Goal: Task Accomplishment & Management: Manage account settings

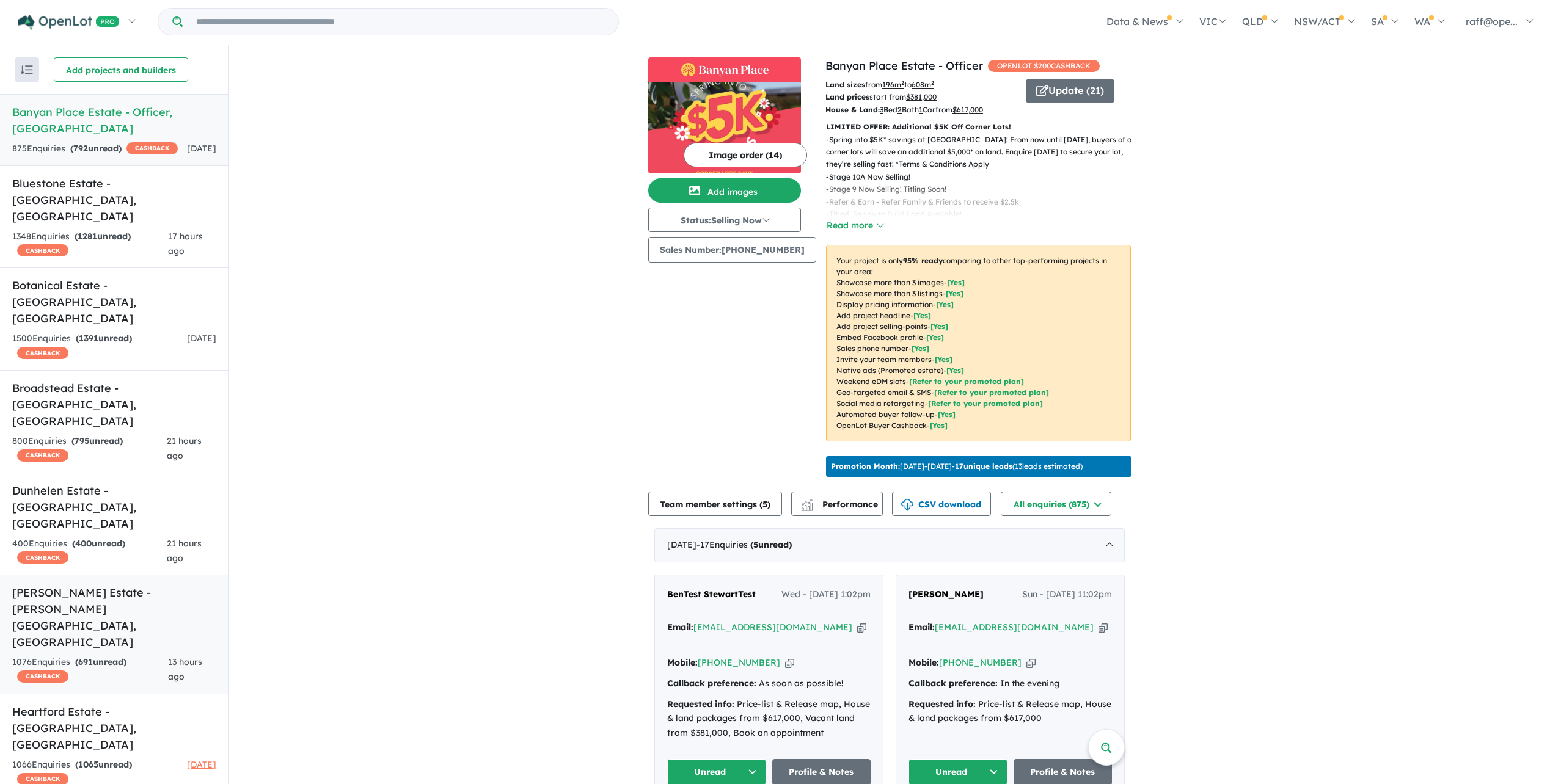
click at [105, 584] on h5 "[PERSON_NAME] Estate - [PERSON_NAME][GEOGRAPHIC_DATA] , [GEOGRAPHIC_DATA]" at bounding box center [114, 616] width 204 height 66
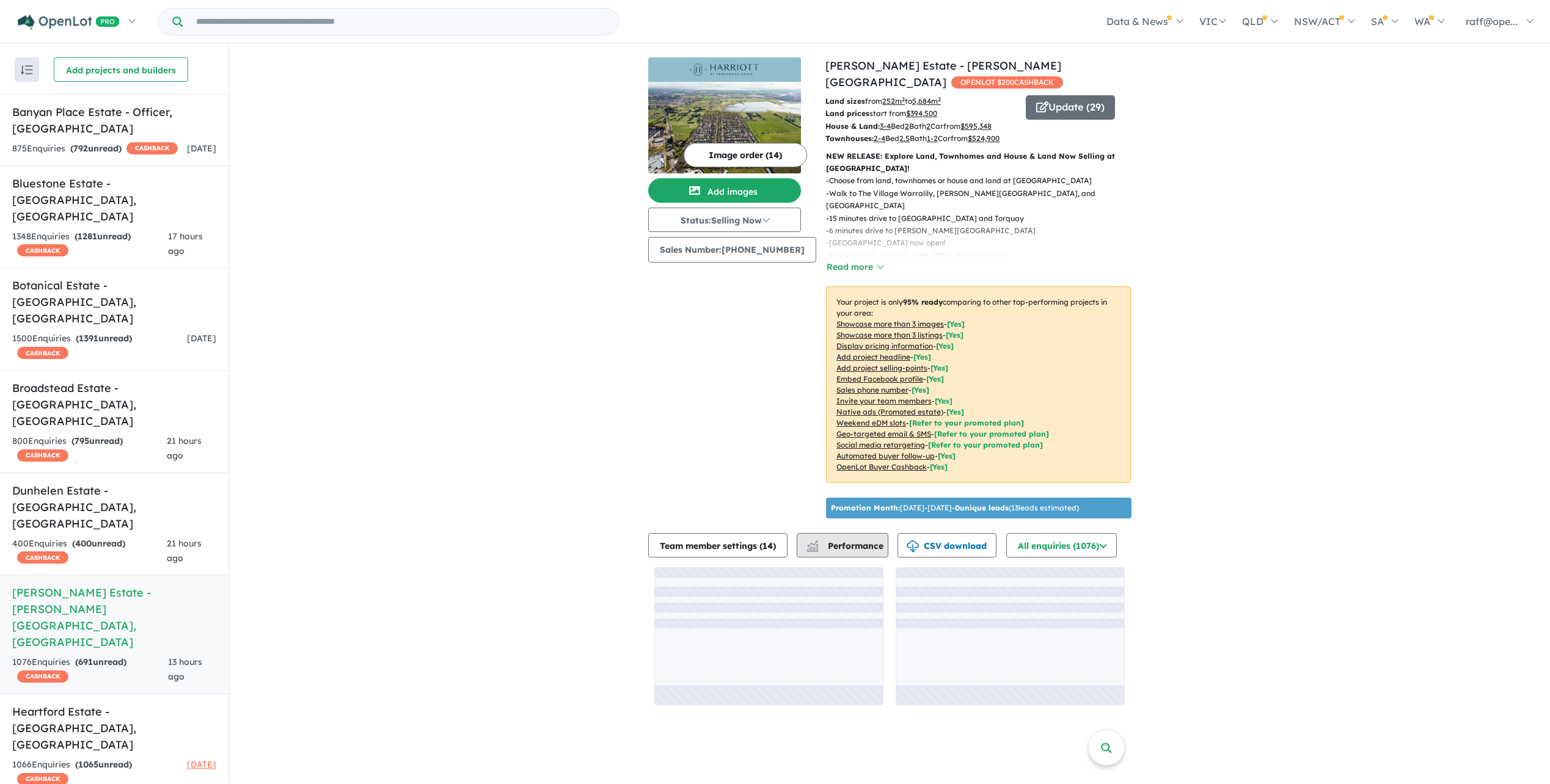
drag, startPoint x: 844, startPoint y: 552, endPoint x: 833, endPoint y: 556, distance: 11.7
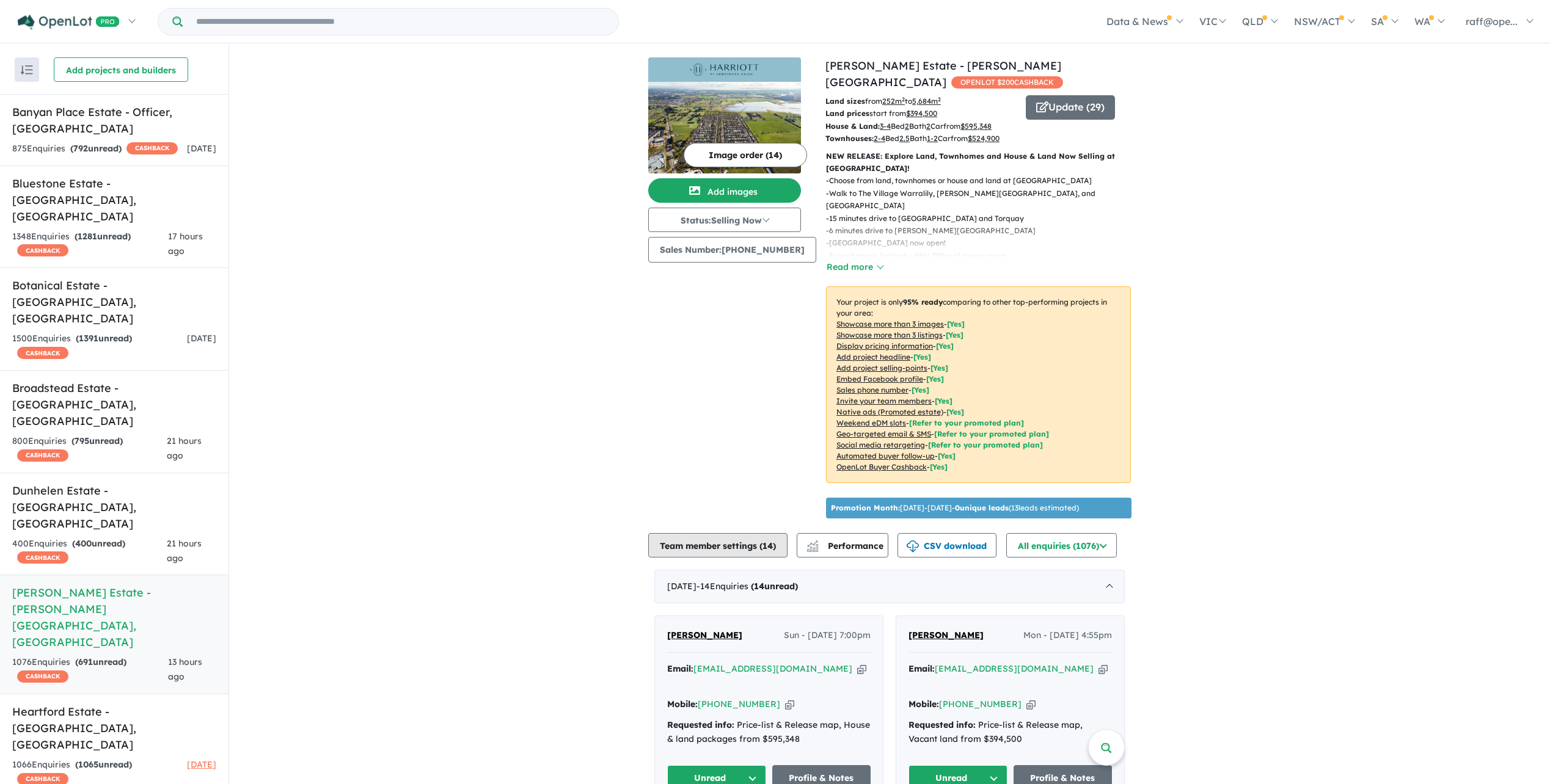
click at [742, 549] on button "Team member settings ( 14 )" at bounding box center [718, 545] width 139 height 25
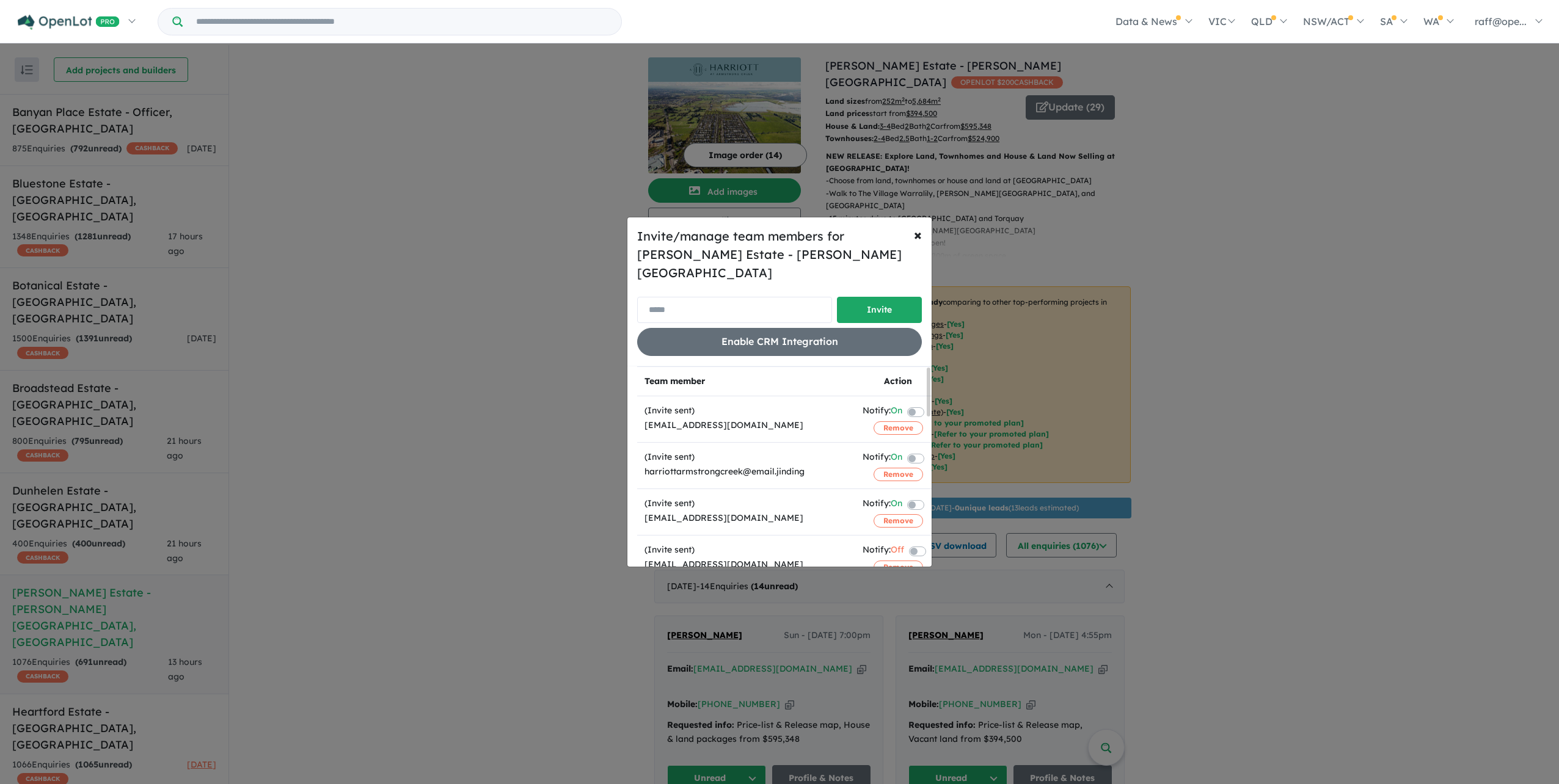
click at [691, 296] on input "email" at bounding box center [734, 309] width 194 height 26
paste input "**********"
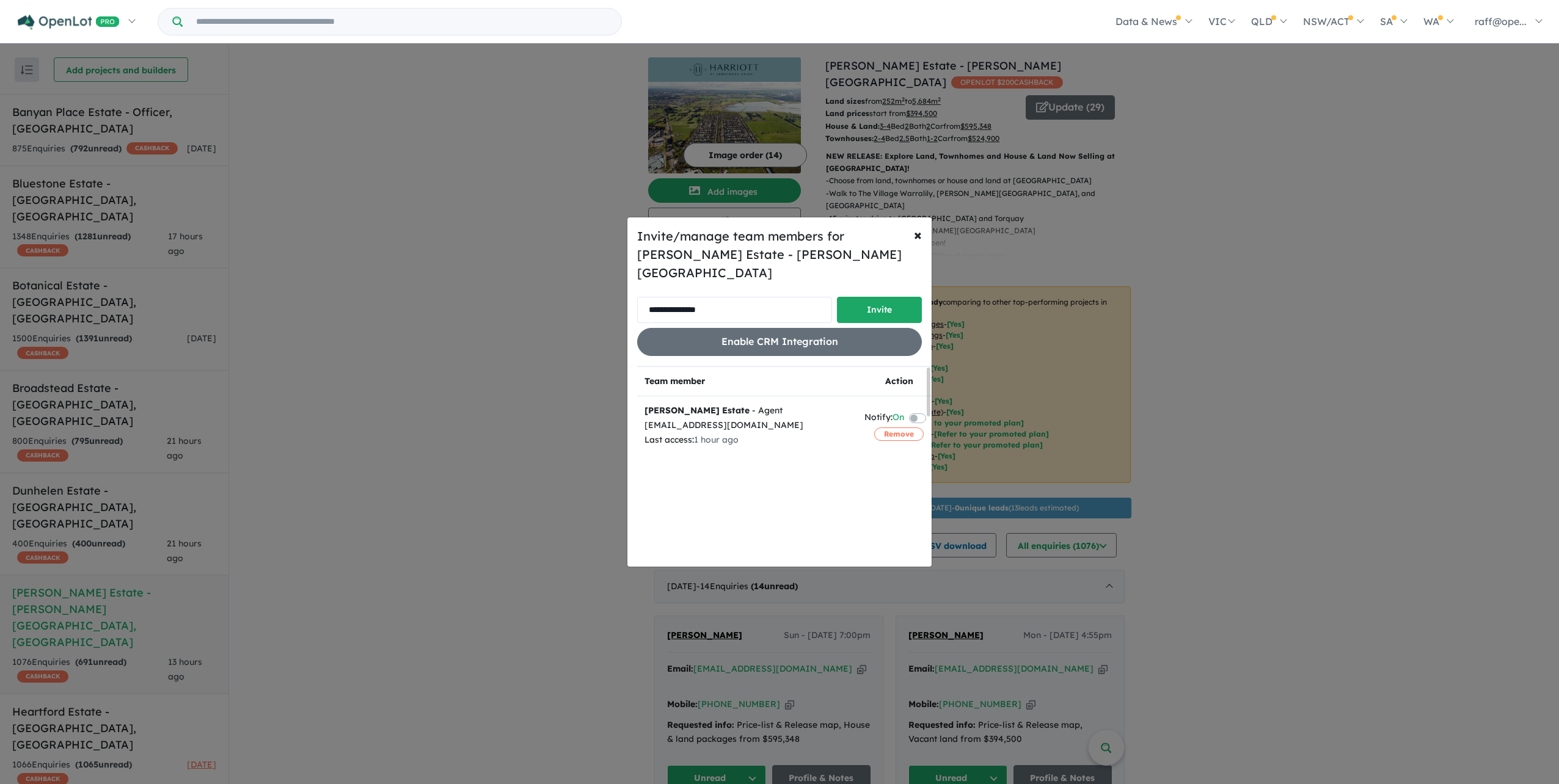
type input "**********"
click at [918, 243] on span "×" at bounding box center [917, 234] width 8 height 18
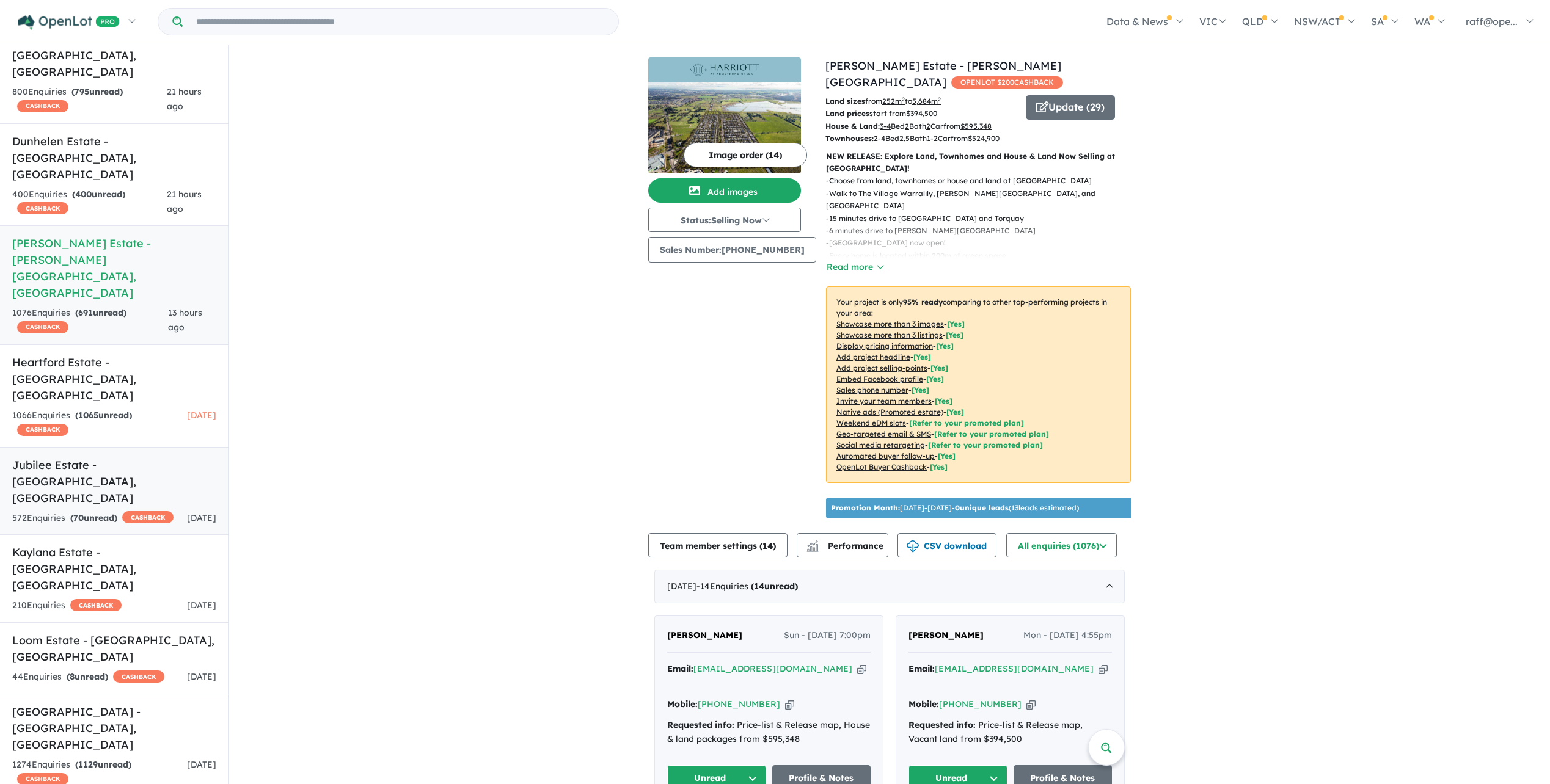
scroll to position [367, 0]
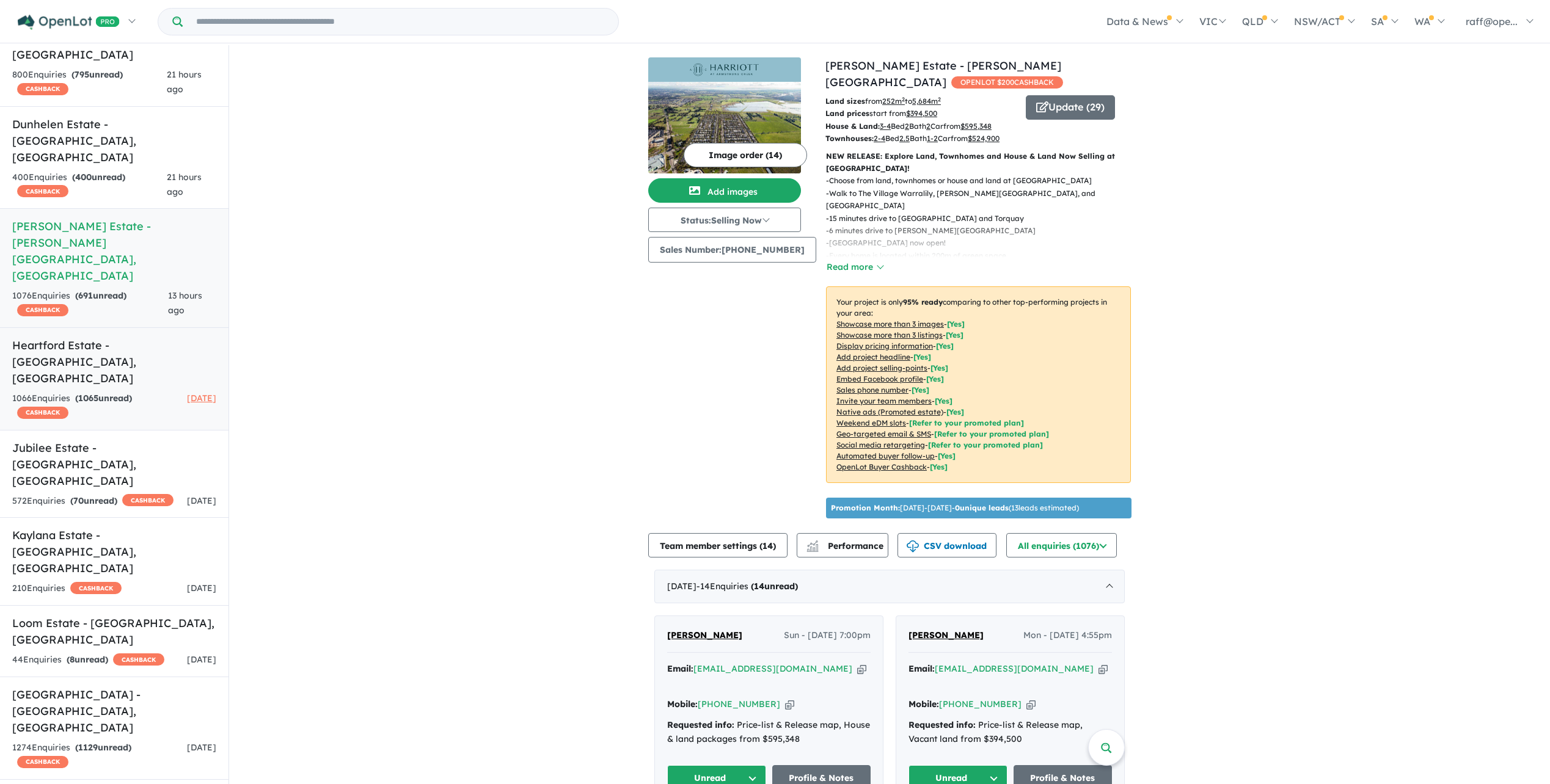
click at [101, 392] on strong "( 1065 unread)" at bounding box center [103, 397] width 57 height 11
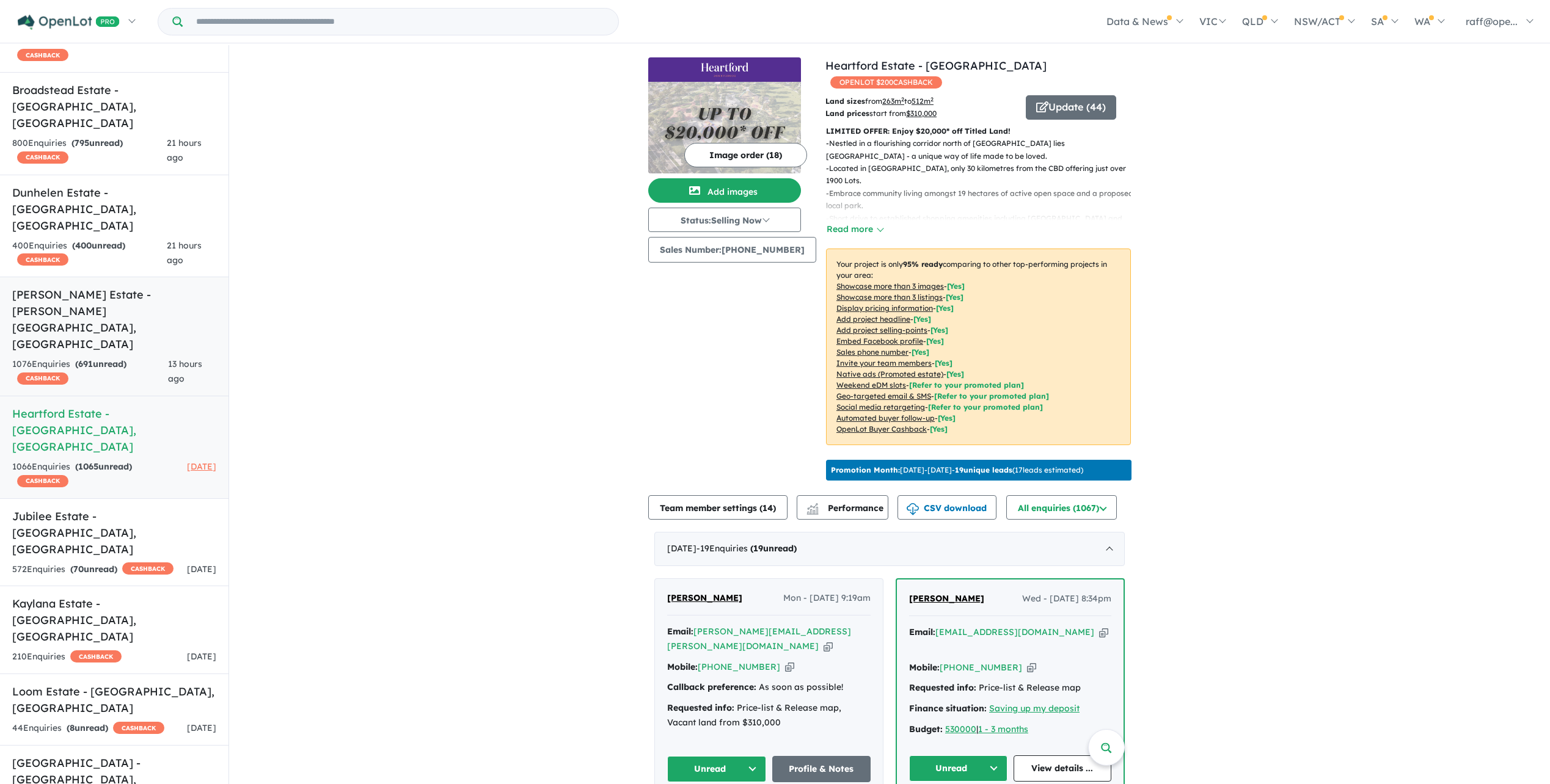
scroll to position [305, 0]
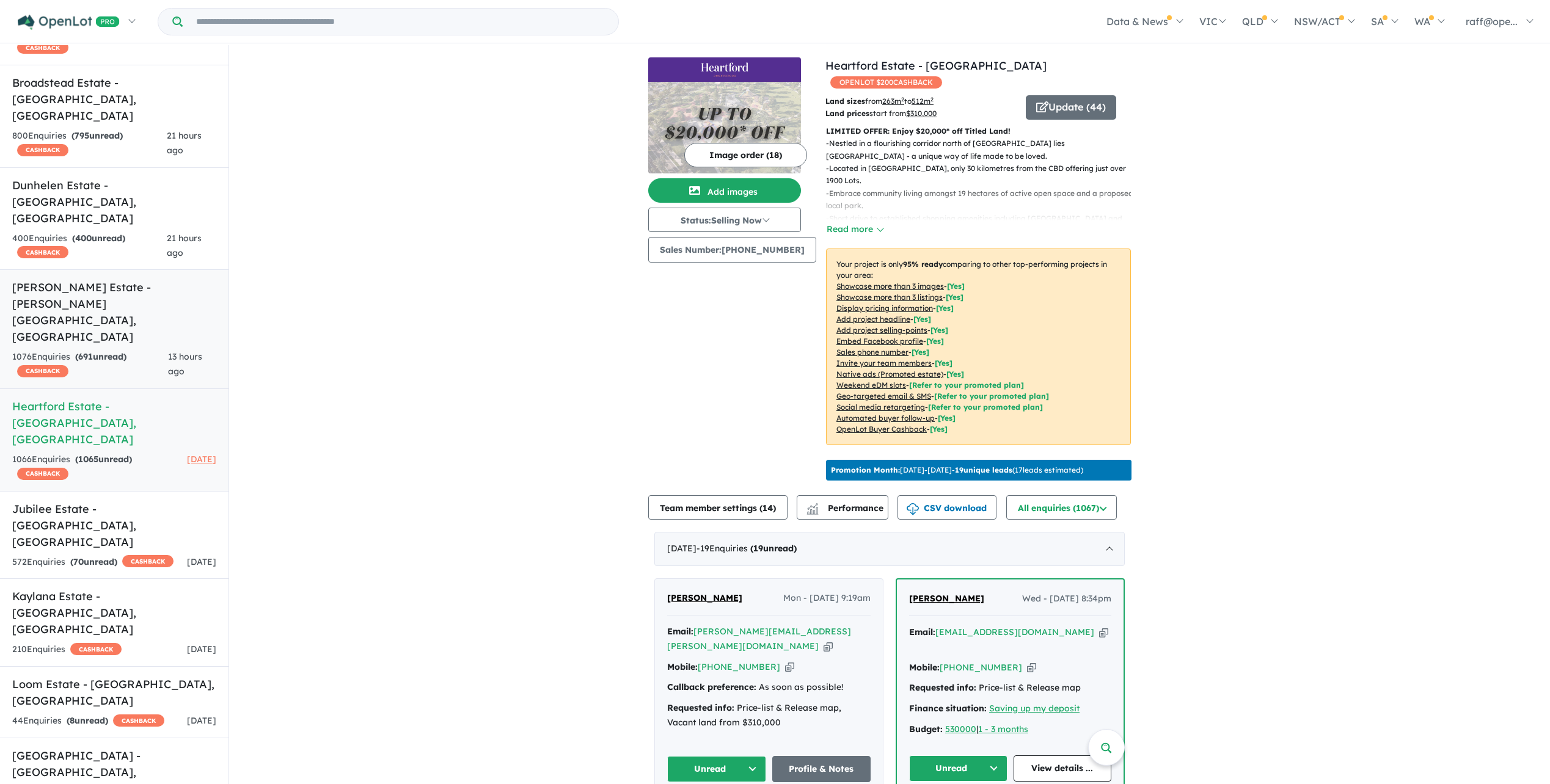
click at [112, 279] on h5 "[PERSON_NAME] Estate - [PERSON_NAME][GEOGRAPHIC_DATA] , [GEOGRAPHIC_DATA]" at bounding box center [114, 311] width 204 height 66
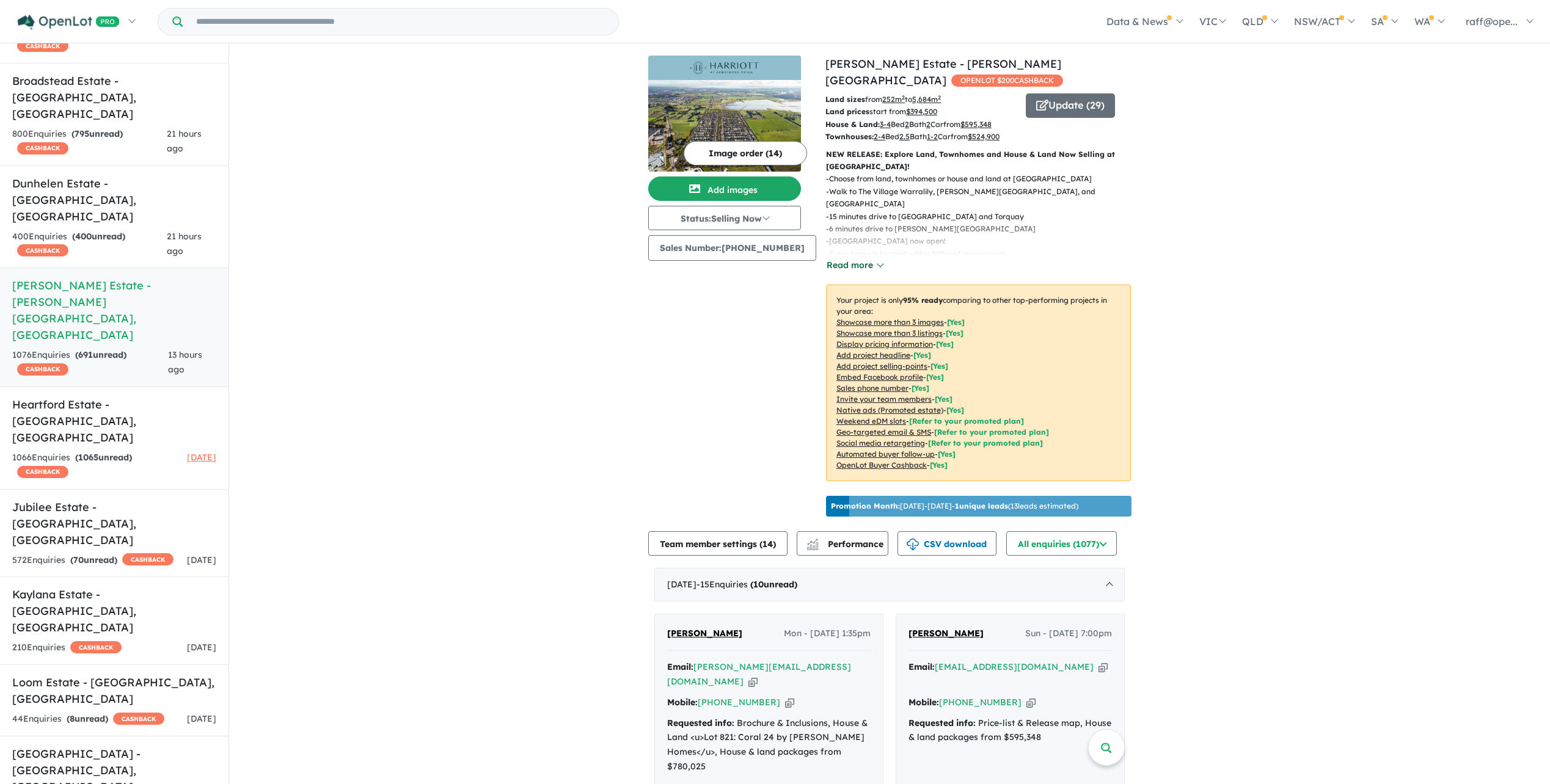
click at [852, 261] on button "Read more" at bounding box center [855, 266] width 58 height 14
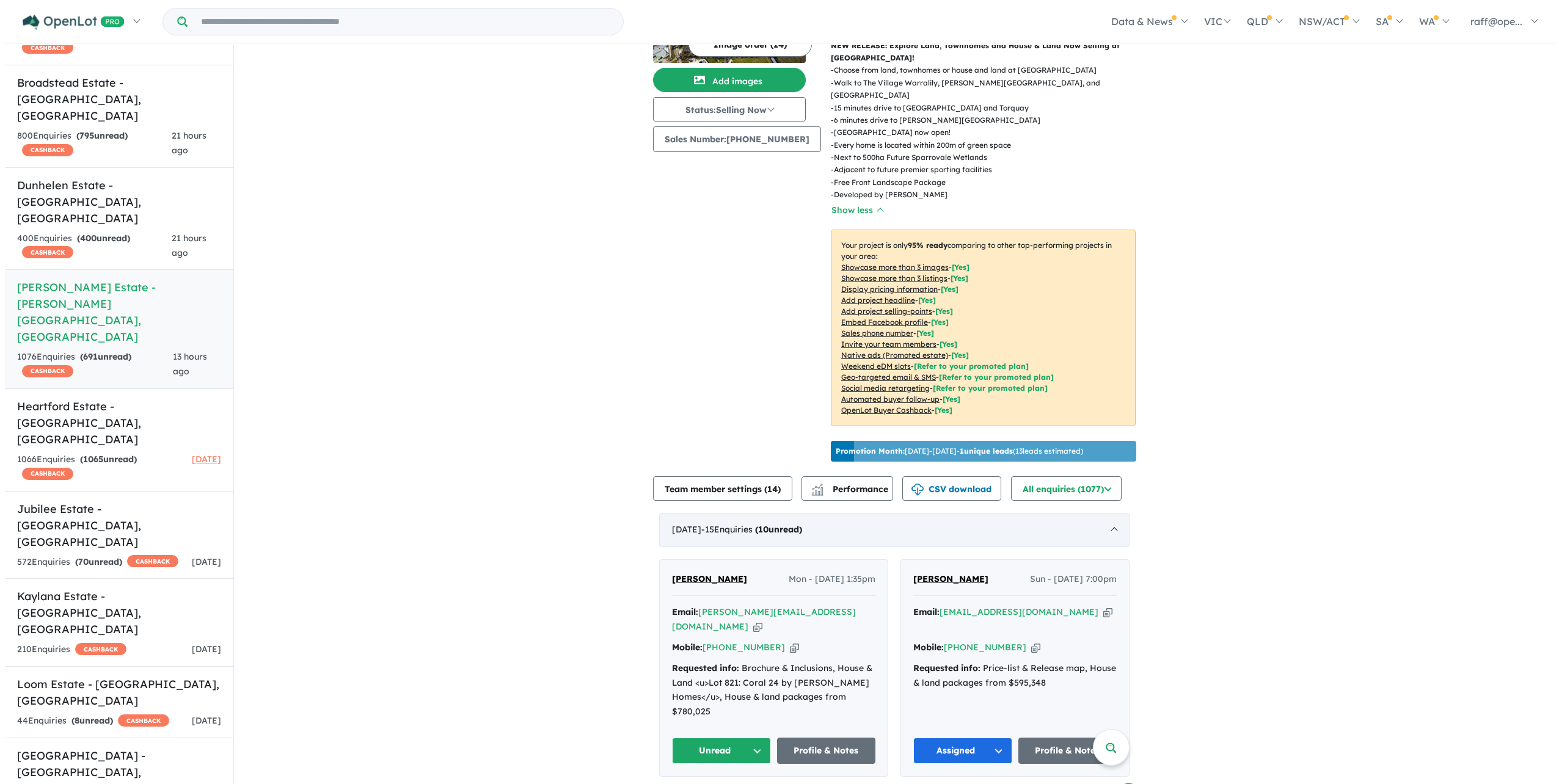
scroll to position [122, 0]
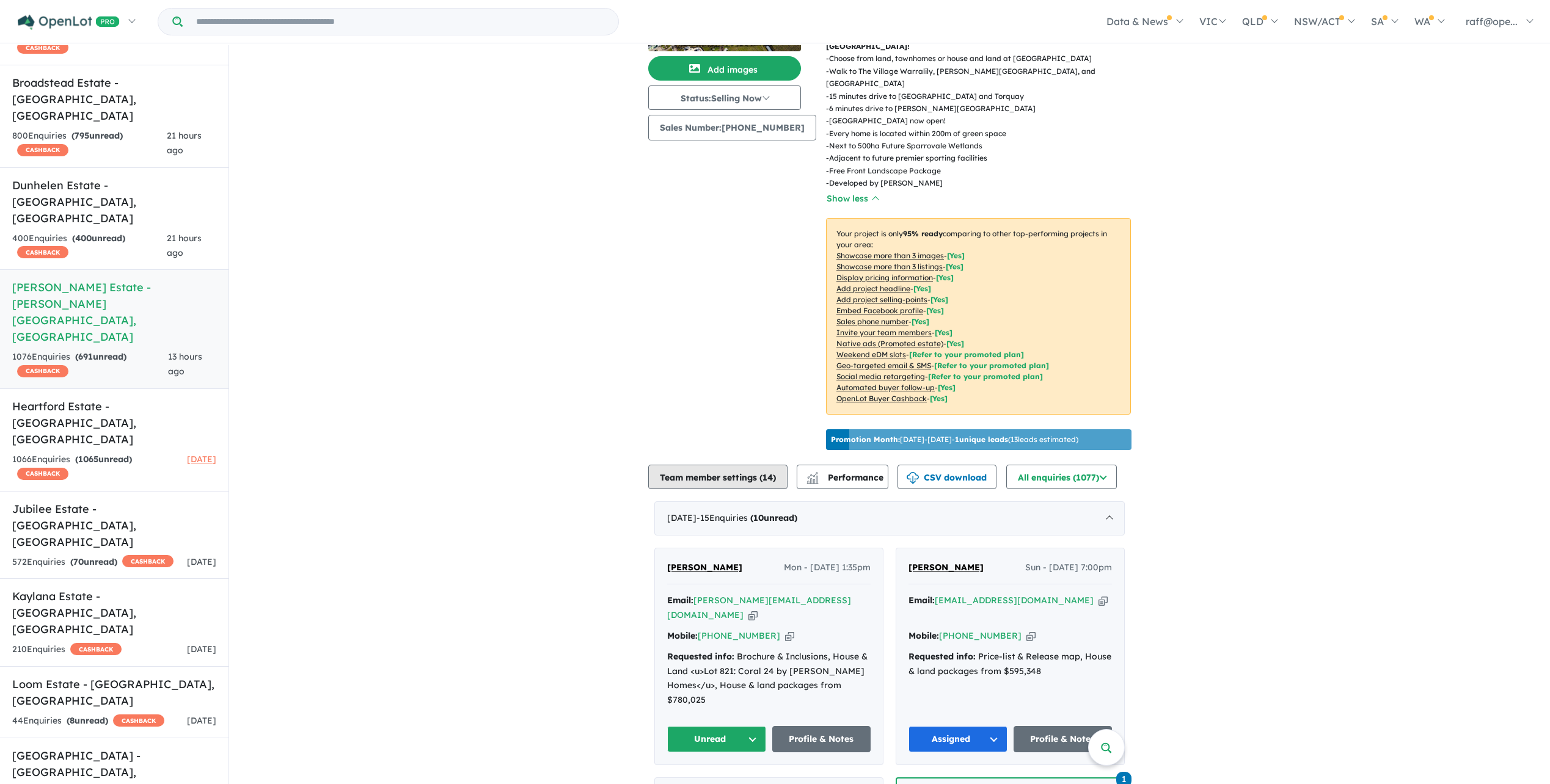
click at [707, 470] on button "Team member settings ( 14 )" at bounding box center [718, 477] width 139 height 25
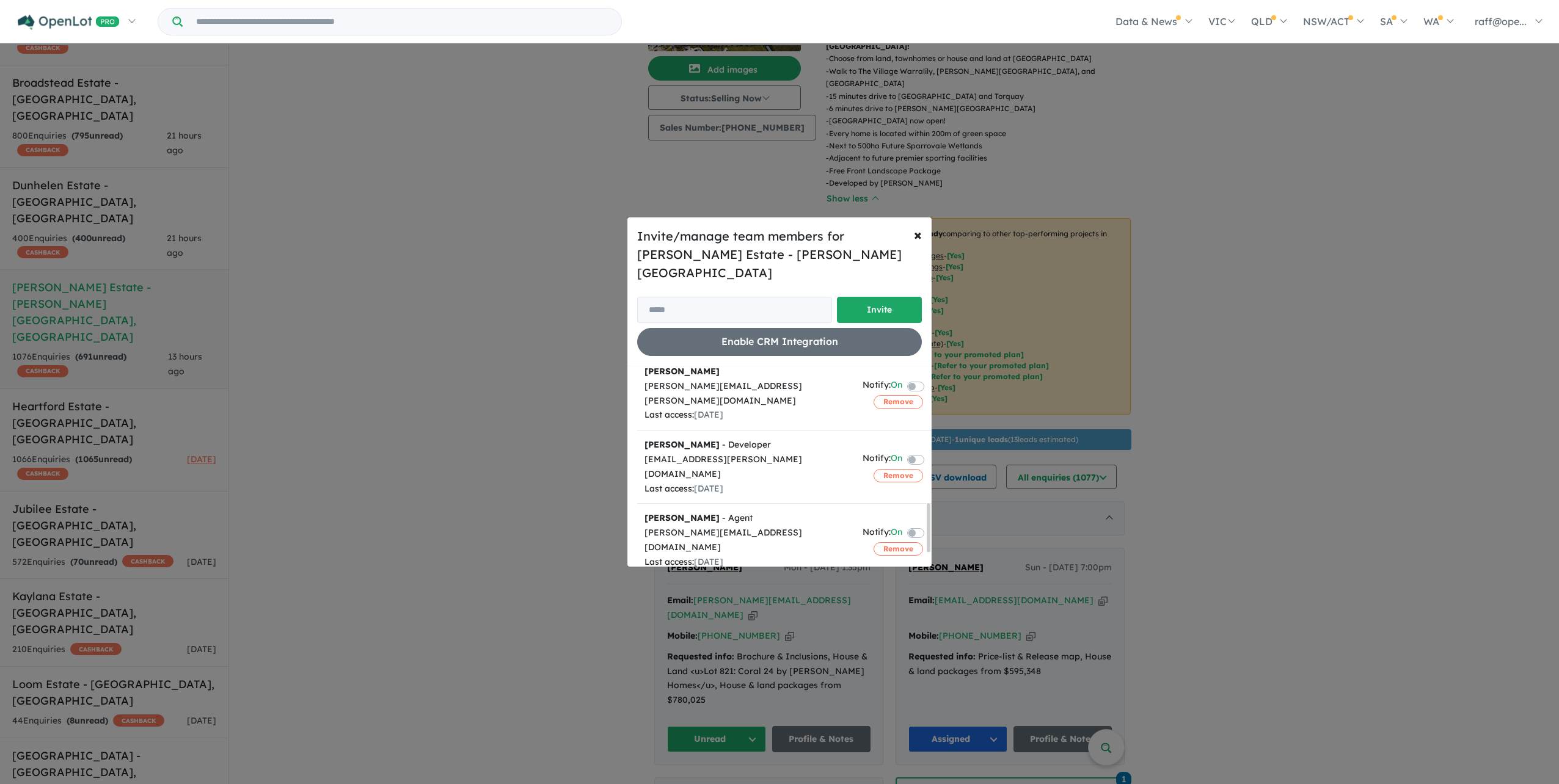
scroll to position [611, 0]
click at [839, 236] on div "Invite/manage team members for [PERSON_NAME] Estate - [PERSON_NAME][GEOGRAPHIC_…" at bounding box center [780, 291] width 304 height 149
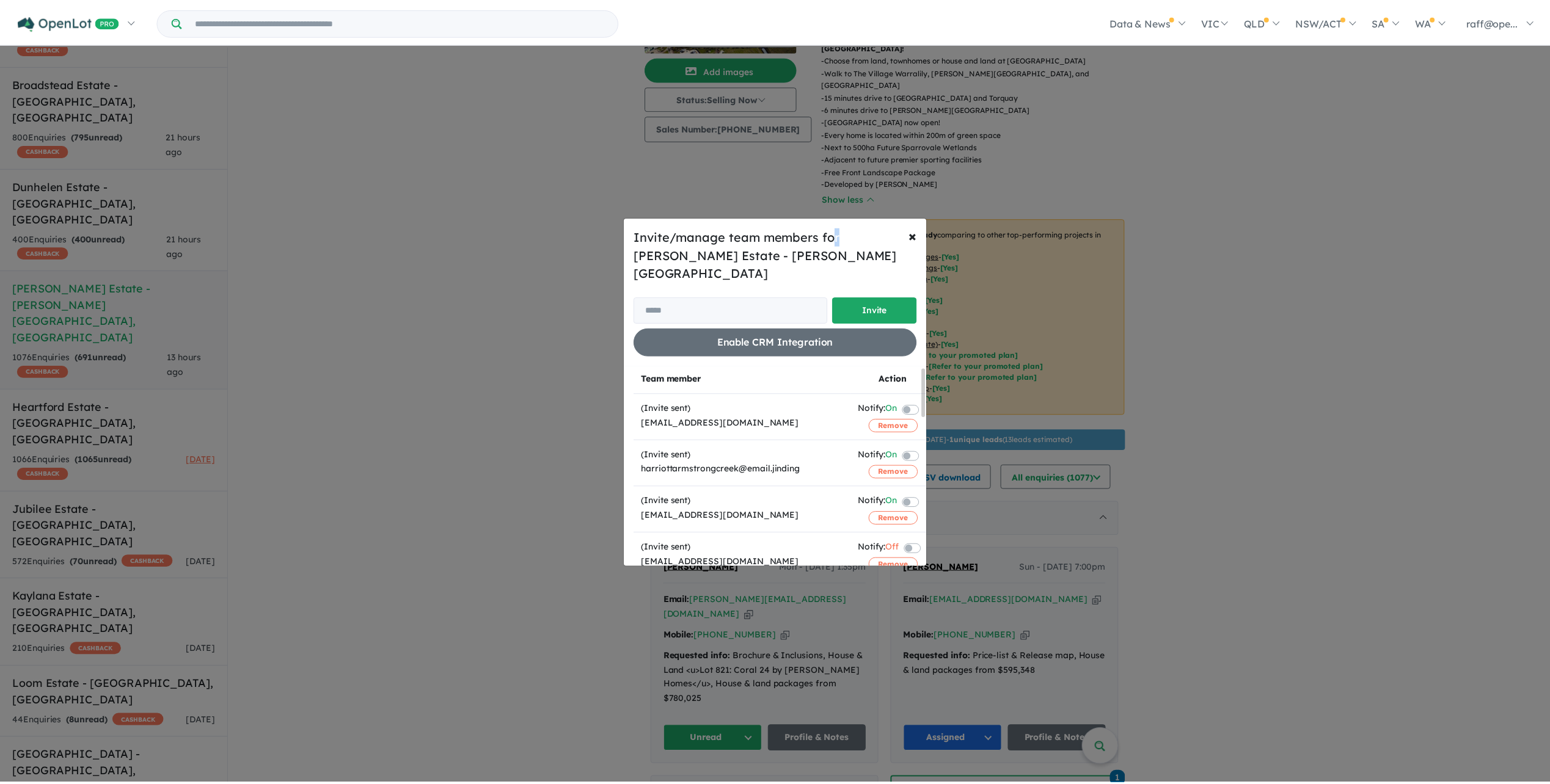
scroll to position [0, 0]
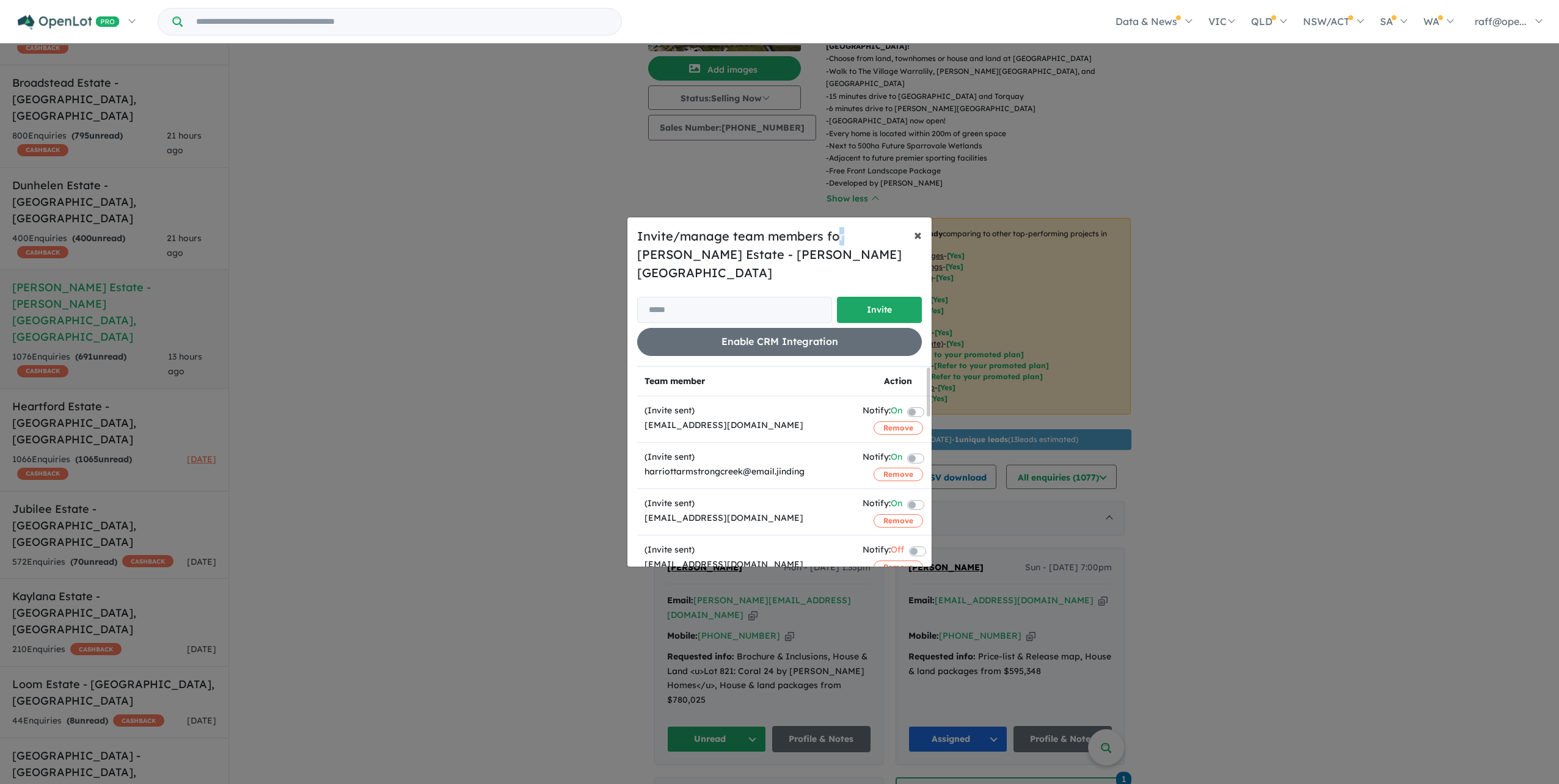
drag, startPoint x: 916, startPoint y: 244, endPoint x: 907, endPoint y: 244, distance: 9.0
click at [916, 243] on span "×" at bounding box center [917, 234] width 8 height 18
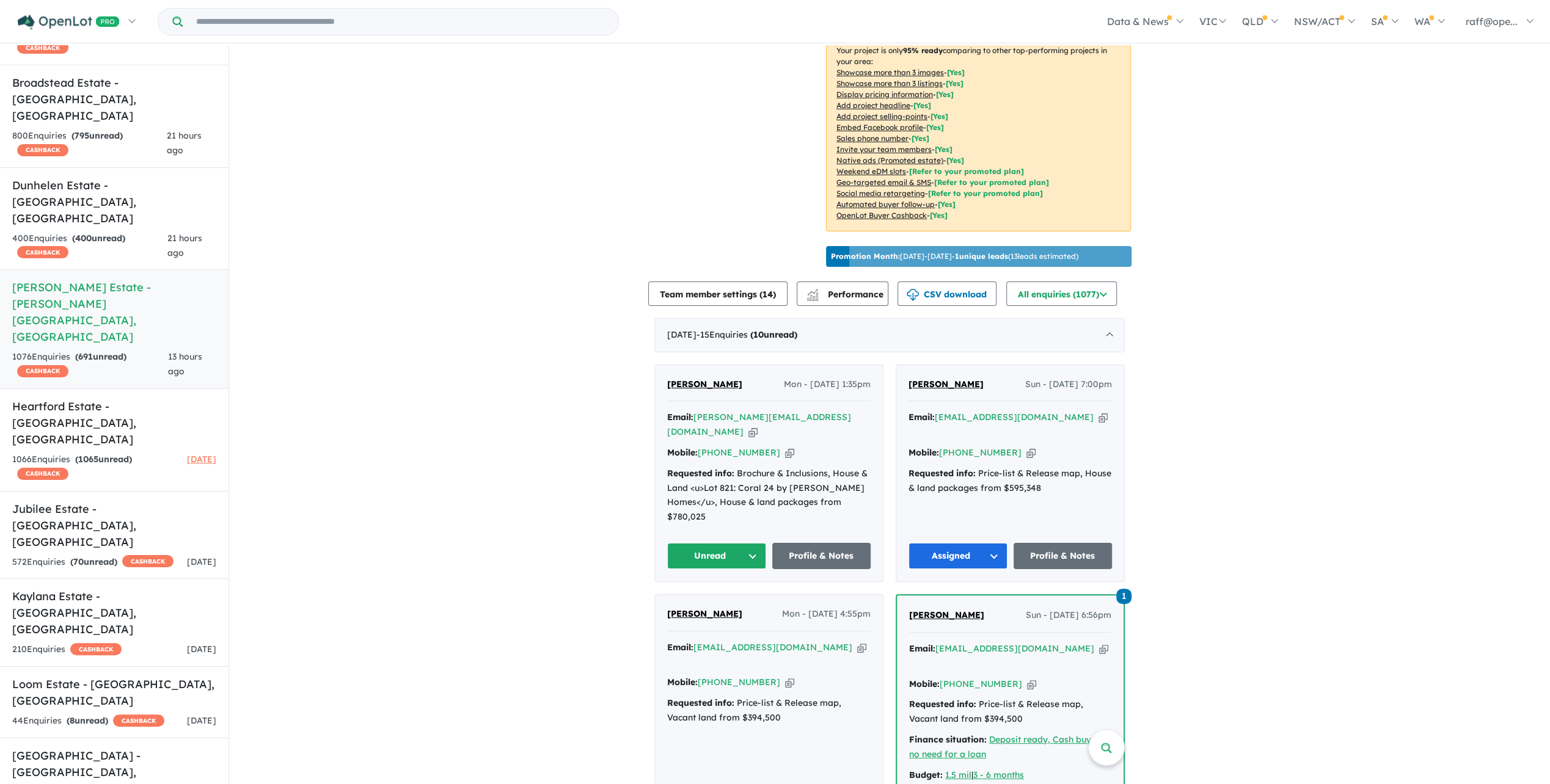
scroll to position [305, 0]
